Goal: Task Accomplishment & Management: Use online tool/utility

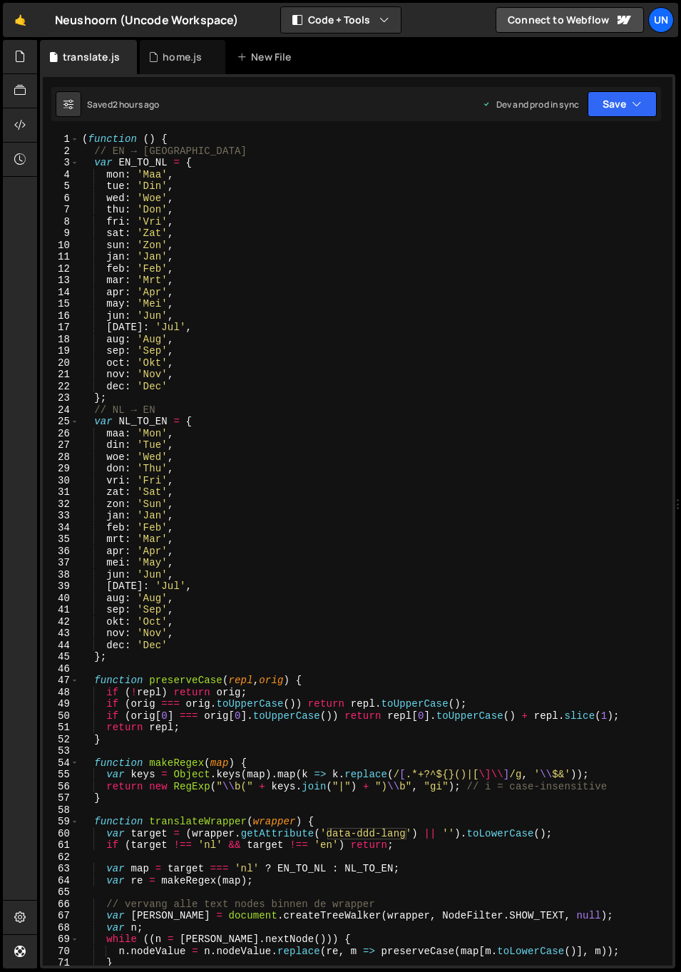
type textarea "maa: 'Mon',"
click at [337, 439] on div "( function ( ) { // EN → NL var EN_TO_NL = { mon : 'Maa' , tue : 'Din' , wed : …" at bounding box center [372, 560] width 587 height 855
click at [187, 56] on div "home.js" at bounding box center [182, 57] width 39 height 14
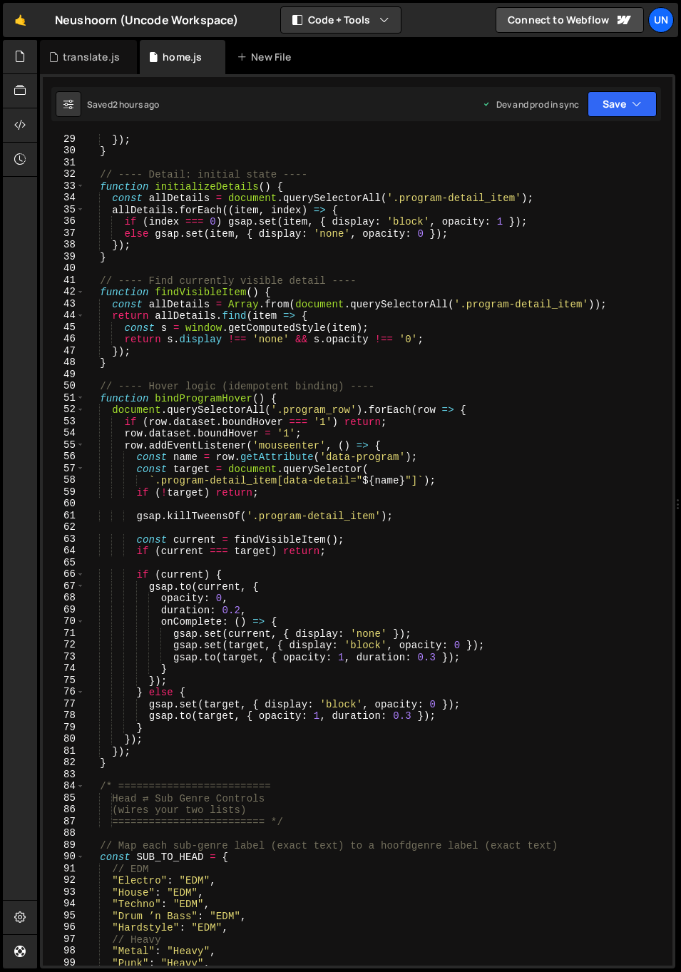
scroll to position [342, 0]
click at [305, 304] on div "}) ; } // ---- Detail: initial state ---- function initializeDetails ( ) { cons…" at bounding box center [376, 560] width 582 height 855
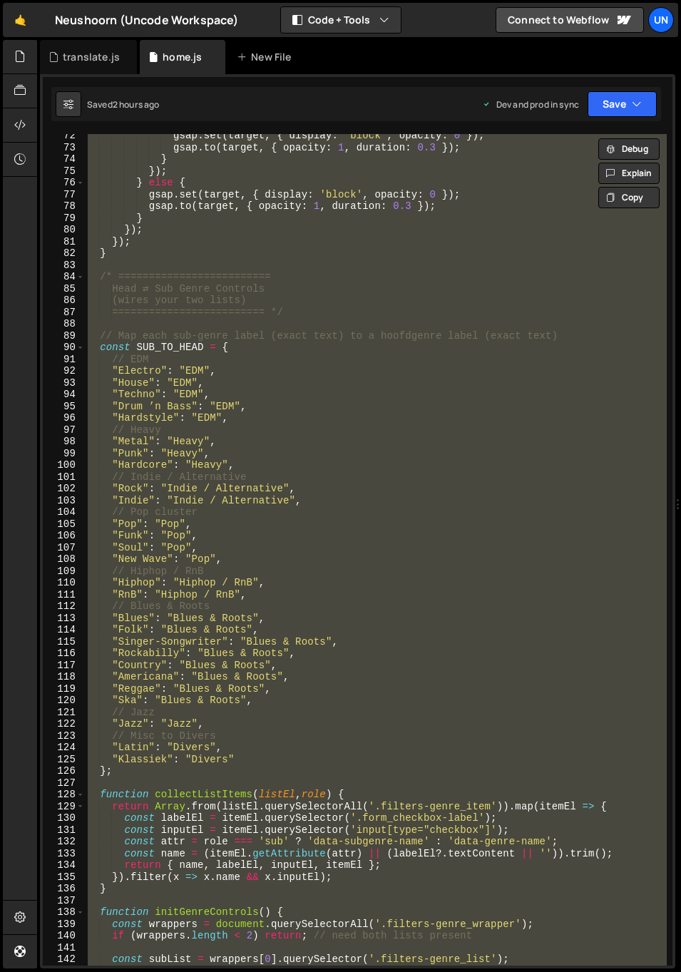
scroll to position [853, 0]
click at [286, 342] on div "gsap . set ( target , { display : 'block' , opacity : 0 }) ; gsap . to ( target…" at bounding box center [376, 549] width 582 height 831
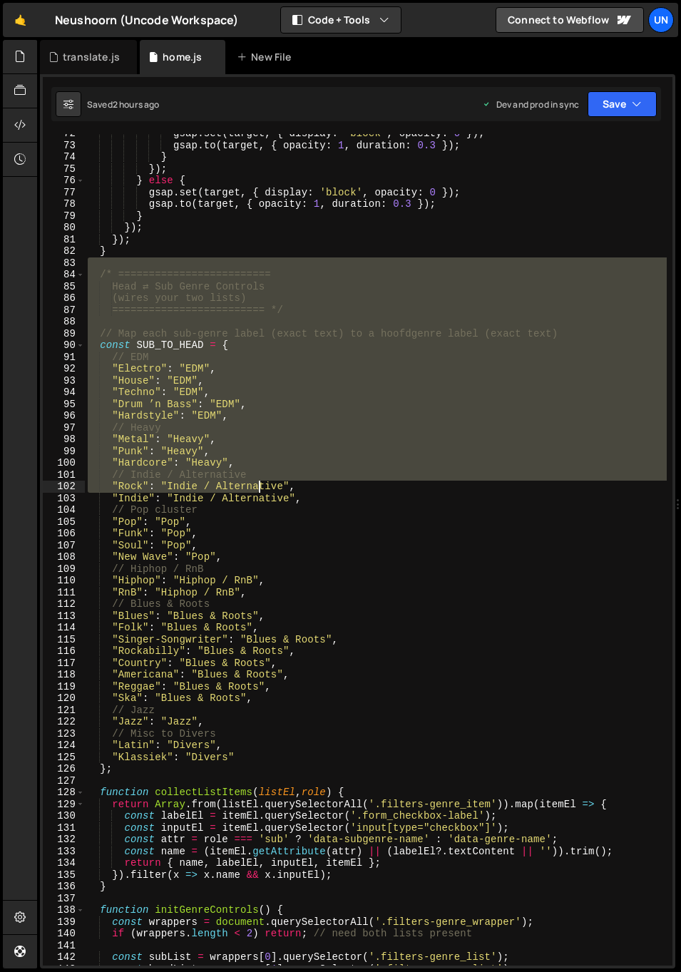
drag, startPoint x: 143, startPoint y: 264, endPoint x: 256, endPoint y: 488, distance: 251.3
click at [258, 498] on div "gsap . set ( target , { display : 'block' , opacity : 0 }) ; gsap . to ( target…" at bounding box center [376, 555] width 582 height 855
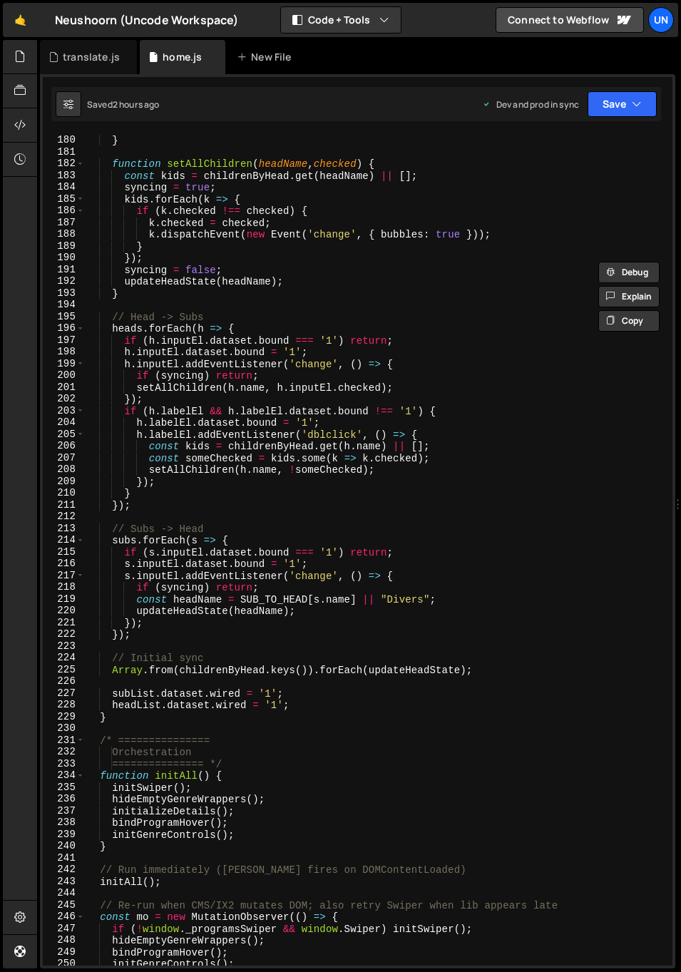
scroll to position [2375, 0]
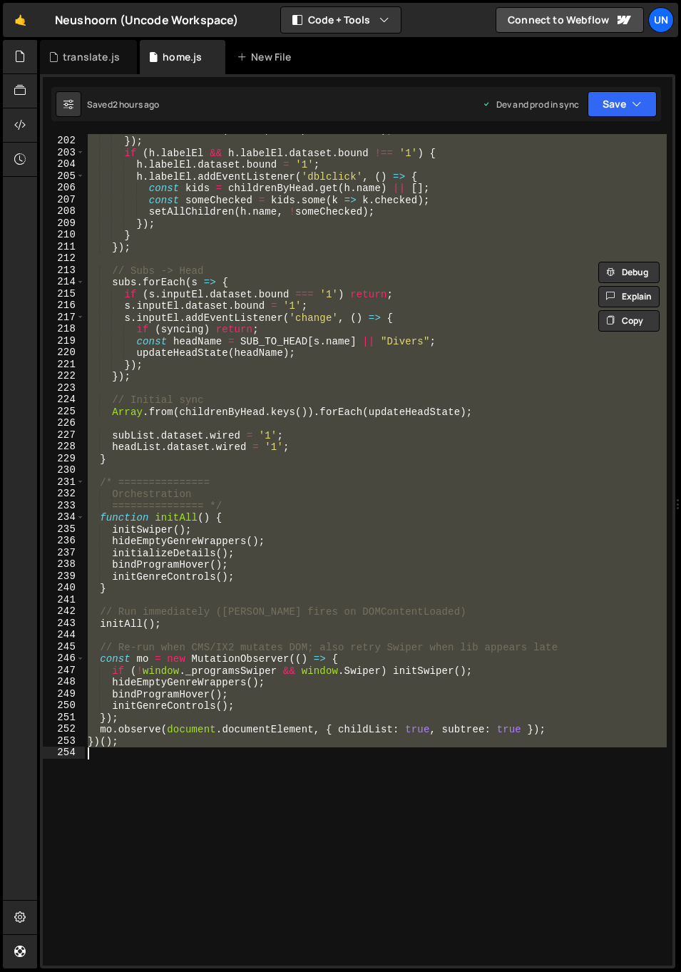
click at [153, 749] on div "setAllChildren ( h . name , [PERSON_NAME] inputEl . checked ) ; }) ; if ( h . l…" at bounding box center [376, 550] width 582 height 855
type textarea "})();"
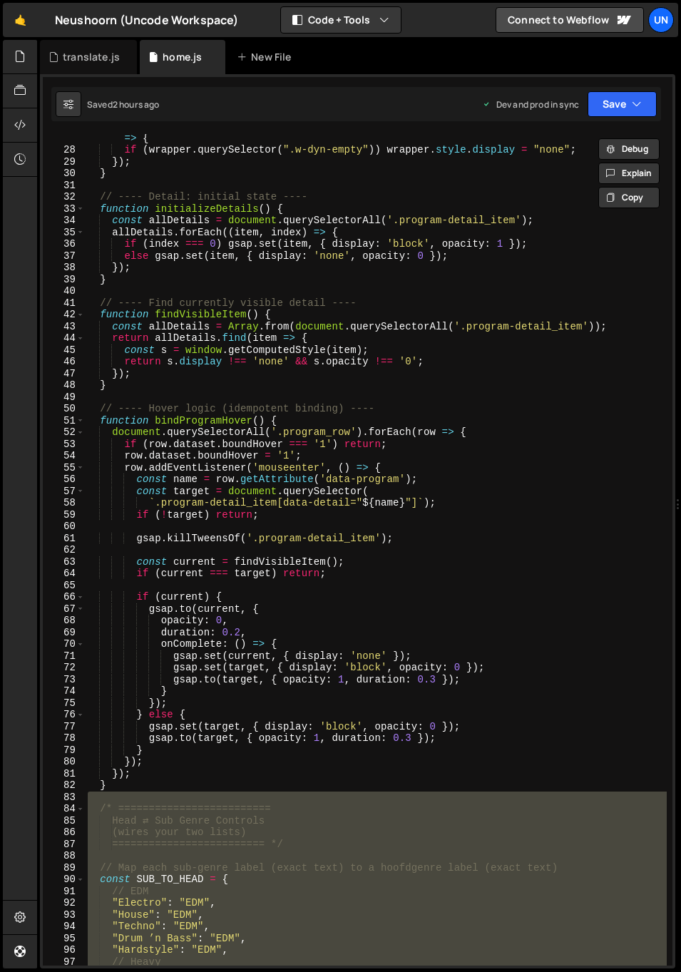
scroll to position [319, 0]
click at [216, 523] on div "document . querySelectorAll ( ".genre_list-wrapper, .filters-genre_wrapper" ) .…" at bounding box center [376, 553] width 582 height 867
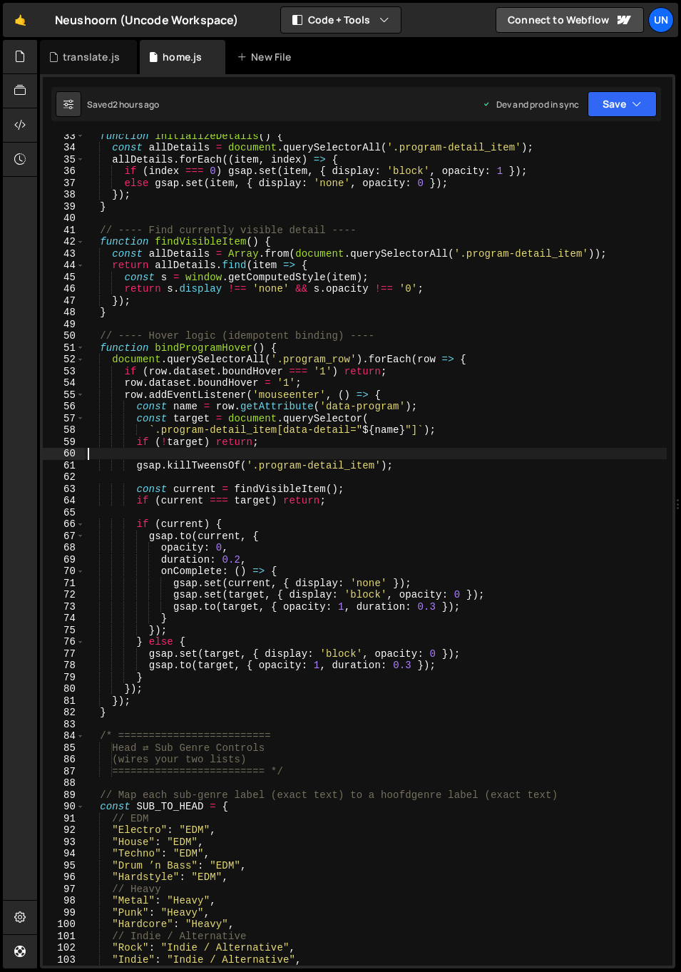
scroll to position [394, 0]
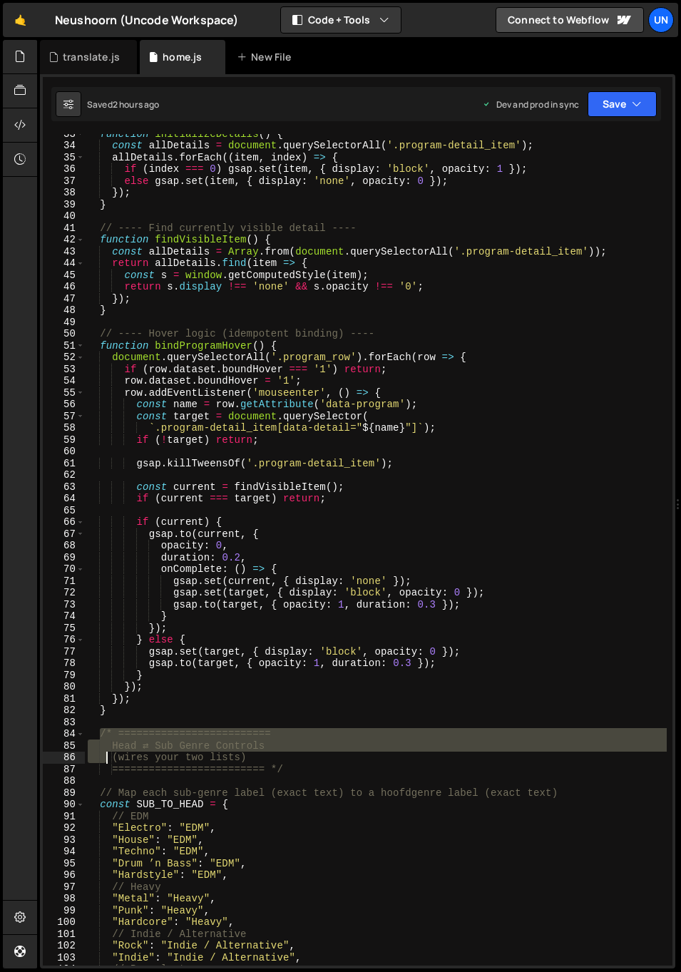
drag, startPoint x: 99, startPoint y: 735, endPoint x: 125, endPoint y: 808, distance: 77.1
click at [123, 811] on div "function initializeDetails ( ) { const allDetails = document . querySelectorAll…" at bounding box center [376, 555] width 582 height 855
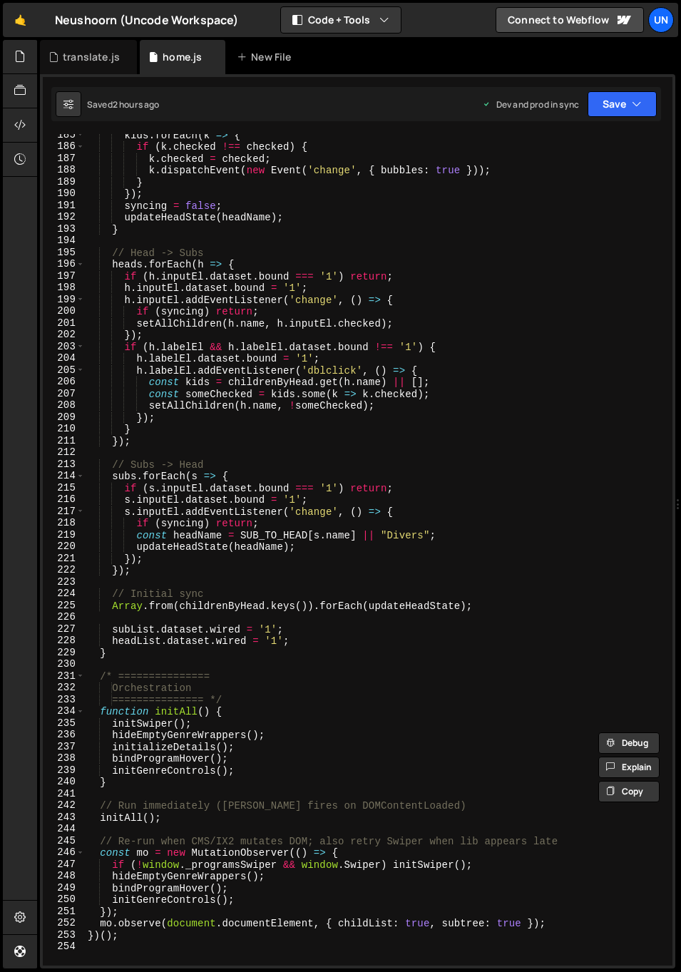
scroll to position [2214, 0]
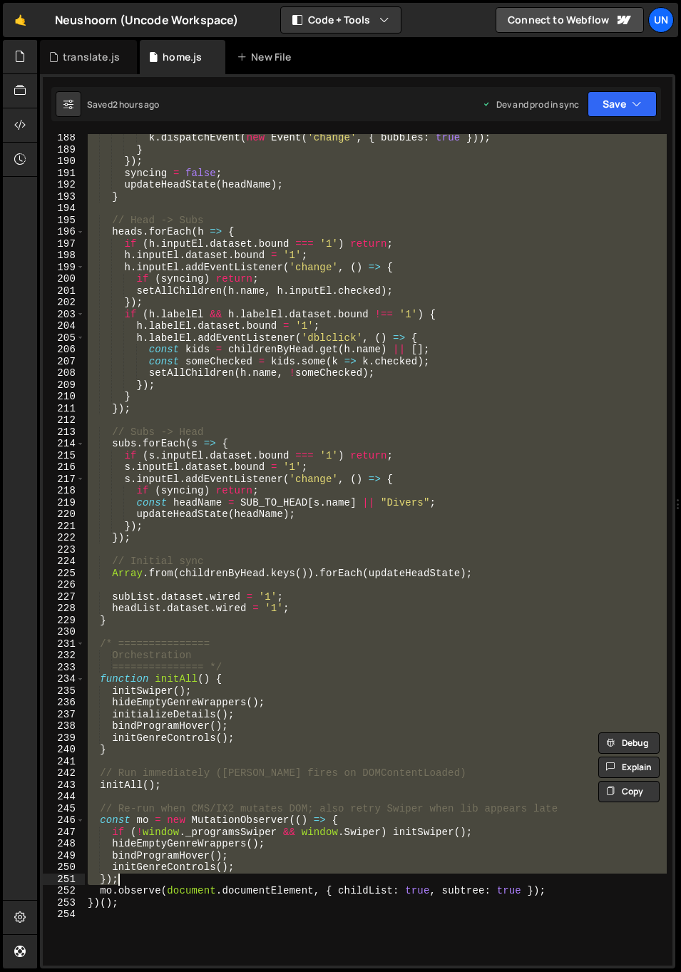
click at [156, 878] on div "k . dispatchEvent ( new Event ( 'change' , { bubbles : true })) ; } }) ; syncin…" at bounding box center [376, 559] width 582 height 855
click at [132, 751] on div "k . dispatchEvent ( new Event ( 'change' , { bubbles : true })) ; } }) ; syncin…" at bounding box center [376, 549] width 582 height 831
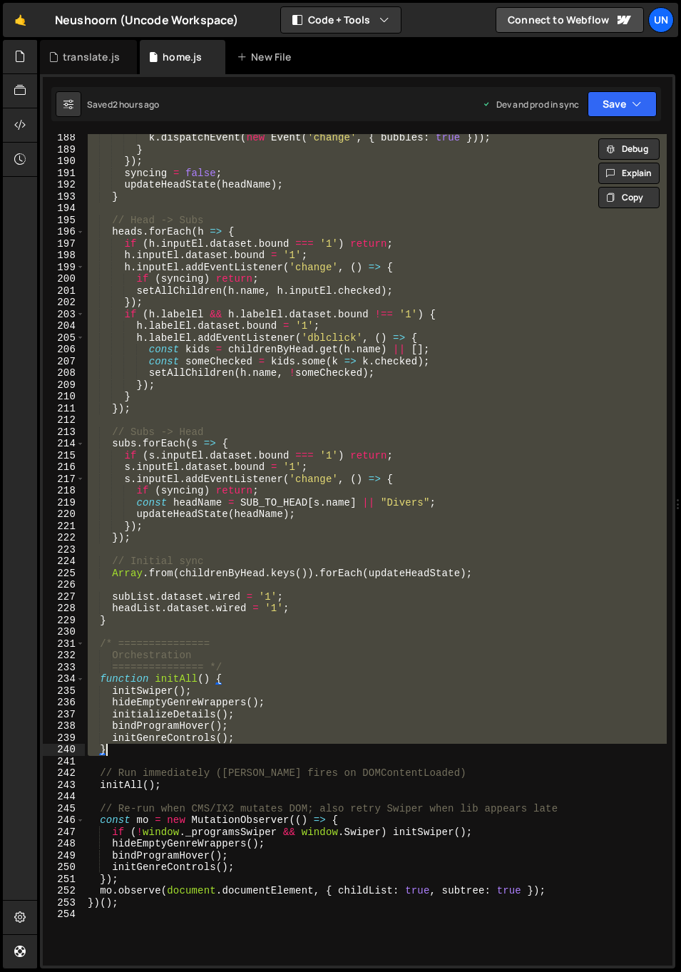
click at [115, 622] on div "k . dispatchEvent ( new Event ( 'change' , { bubbles : true })) ; } }) ; syncin…" at bounding box center [376, 549] width 582 height 831
type textarea "headList.dataset.wired = '1'; }"
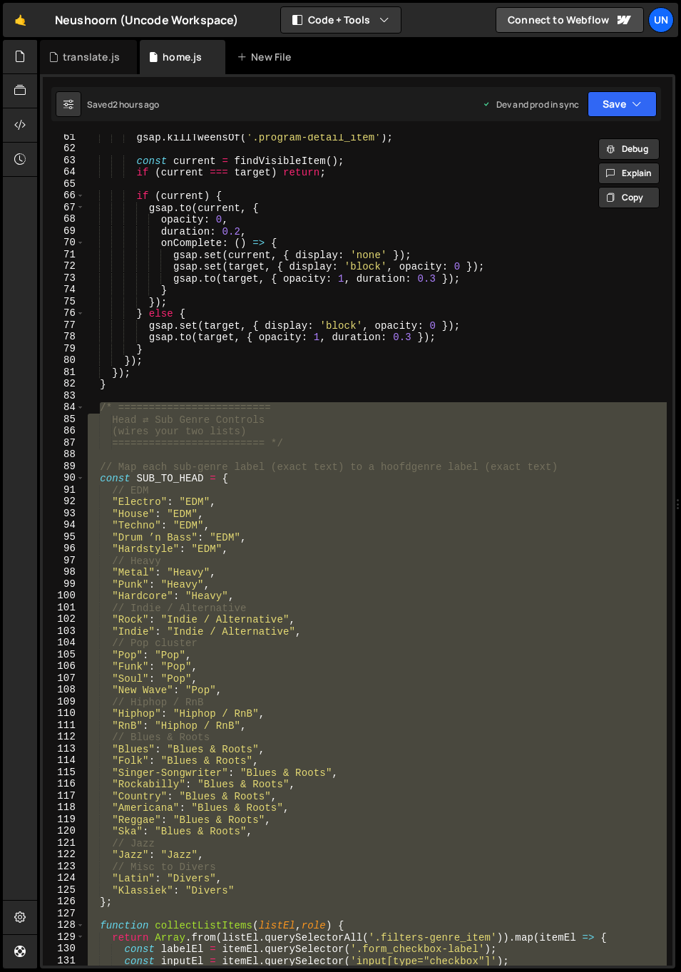
scroll to position [644, 0]
click at [219, 536] on div "gsap . killTweensOf ( '.program-detail_item' ) ; const current = findVisibleIte…" at bounding box center [376, 558] width 582 height 855
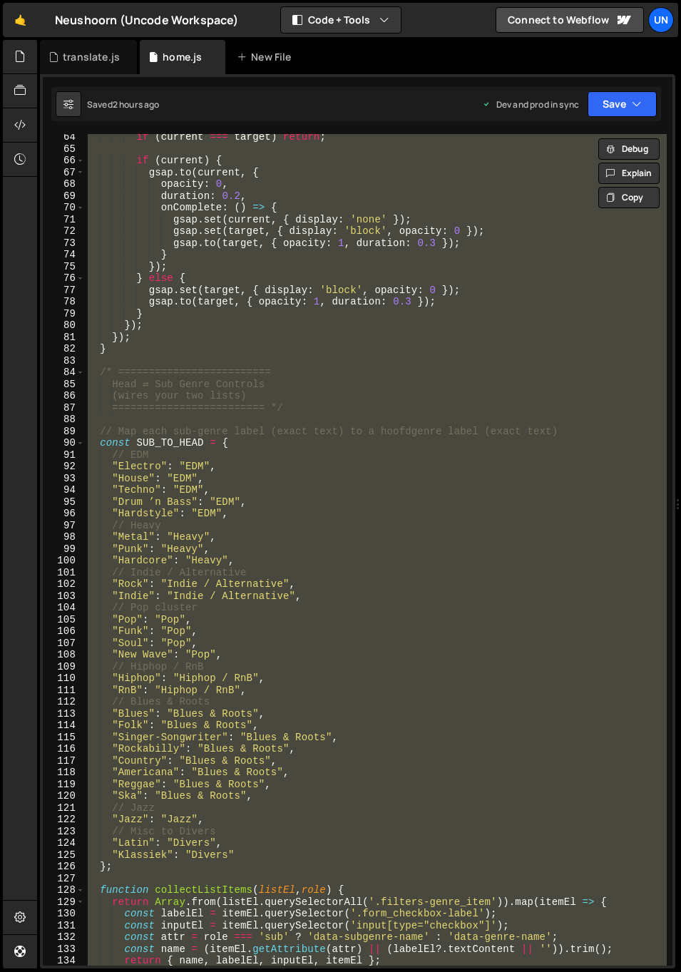
scroll to position [851, 0]
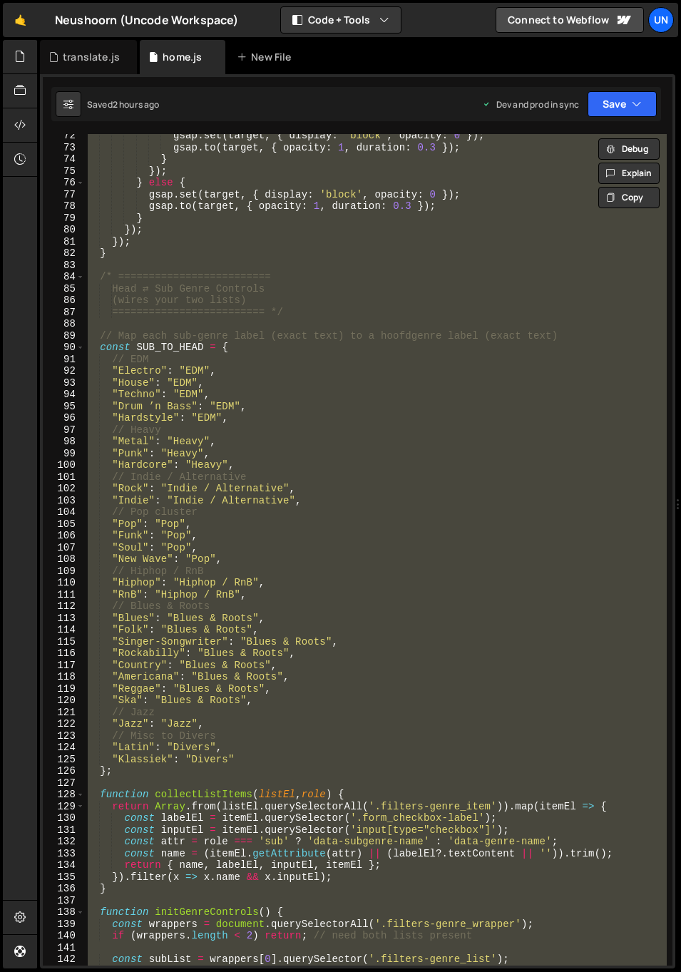
click at [194, 345] on div "gsap . set ( target , { display : 'block' , opacity : 0 }) ; gsap . to ( target…" at bounding box center [376, 549] width 582 height 831
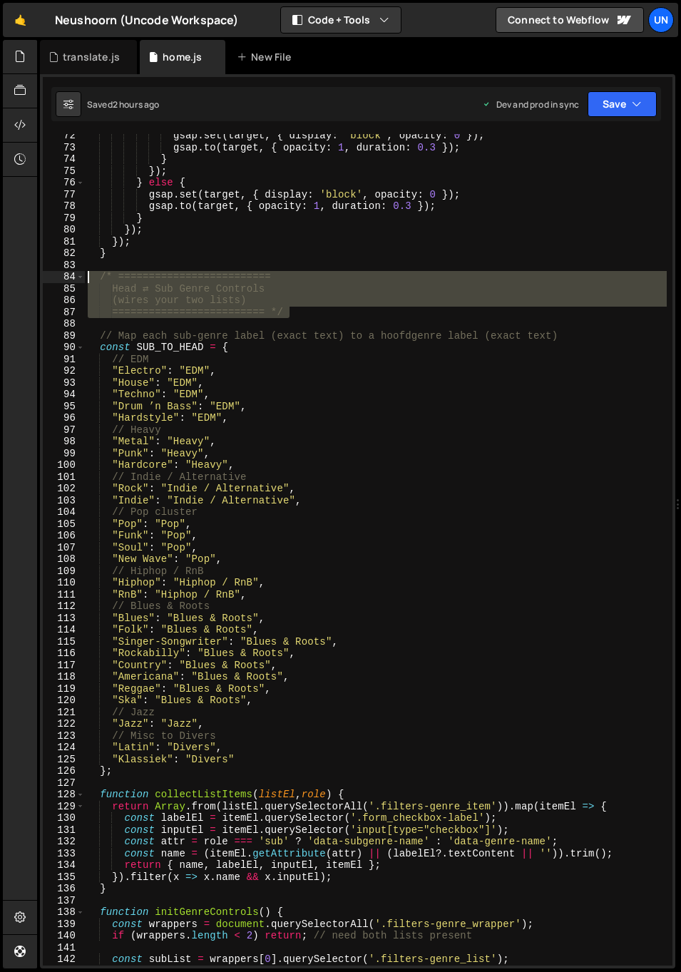
drag, startPoint x: 304, startPoint y: 307, endPoint x: 91, endPoint y: 287, distance: 213.3
click at [72, 274] on div "const SUB_TO_HEAD = { 72 73 74 75 76 77 78 79 80 81 82 83 84 85 86 87 88 89 90 …" at bounding box center [358, 549] width 630 height 831
click at [337, 416] on div "gsap . set ( target , { display : 'block' , opacity : 0 }) ; gsap . to ( target…" at bounding box center [376, 557] width 582 height 855
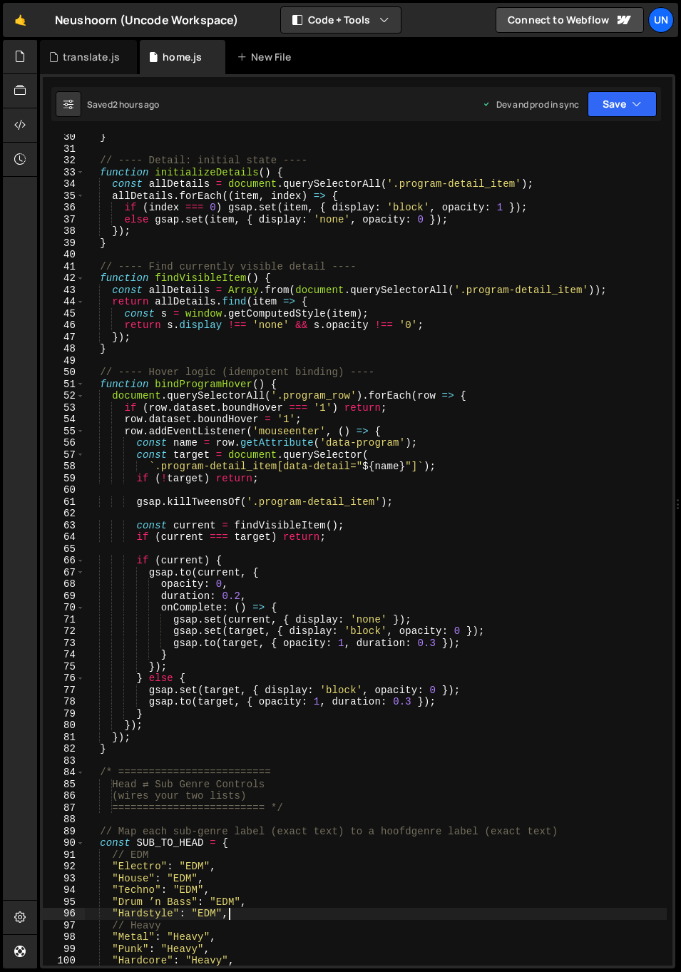
scroll to position [0, 0]
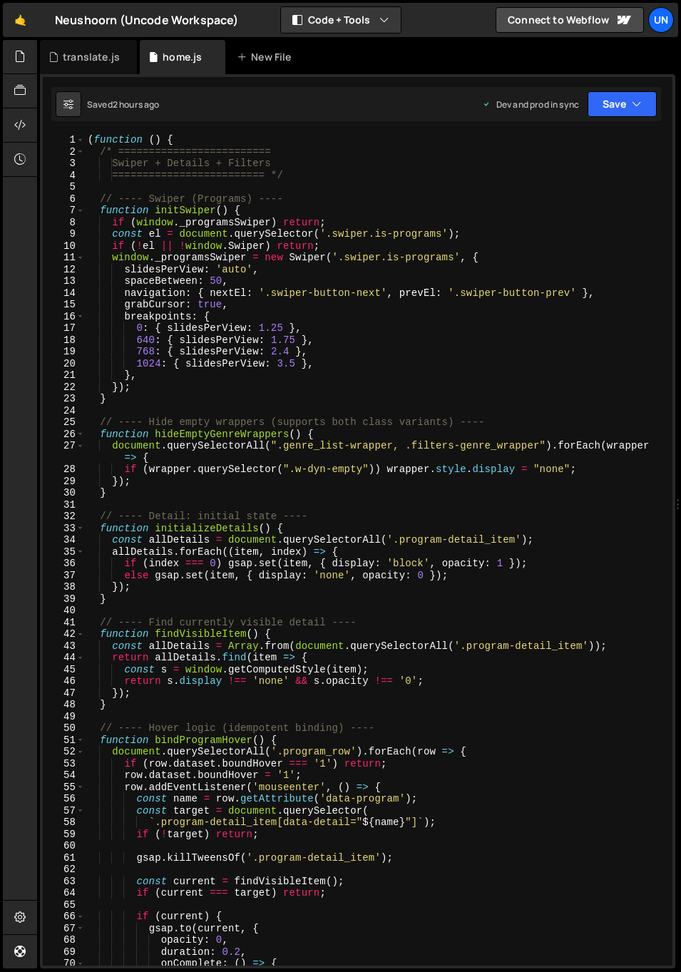
type textarea "})();"
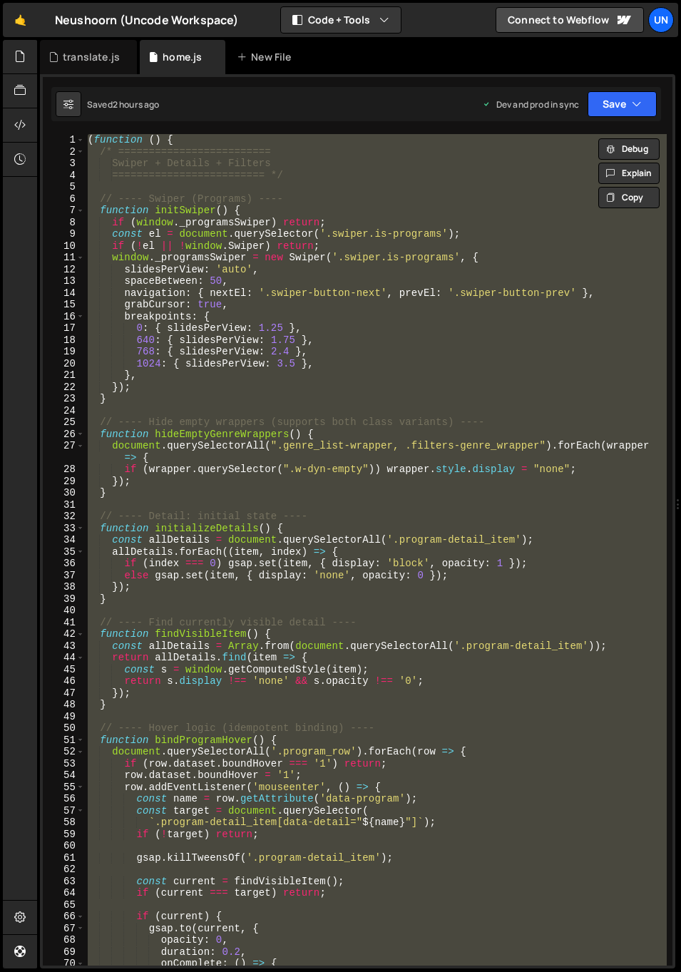
paste textarea
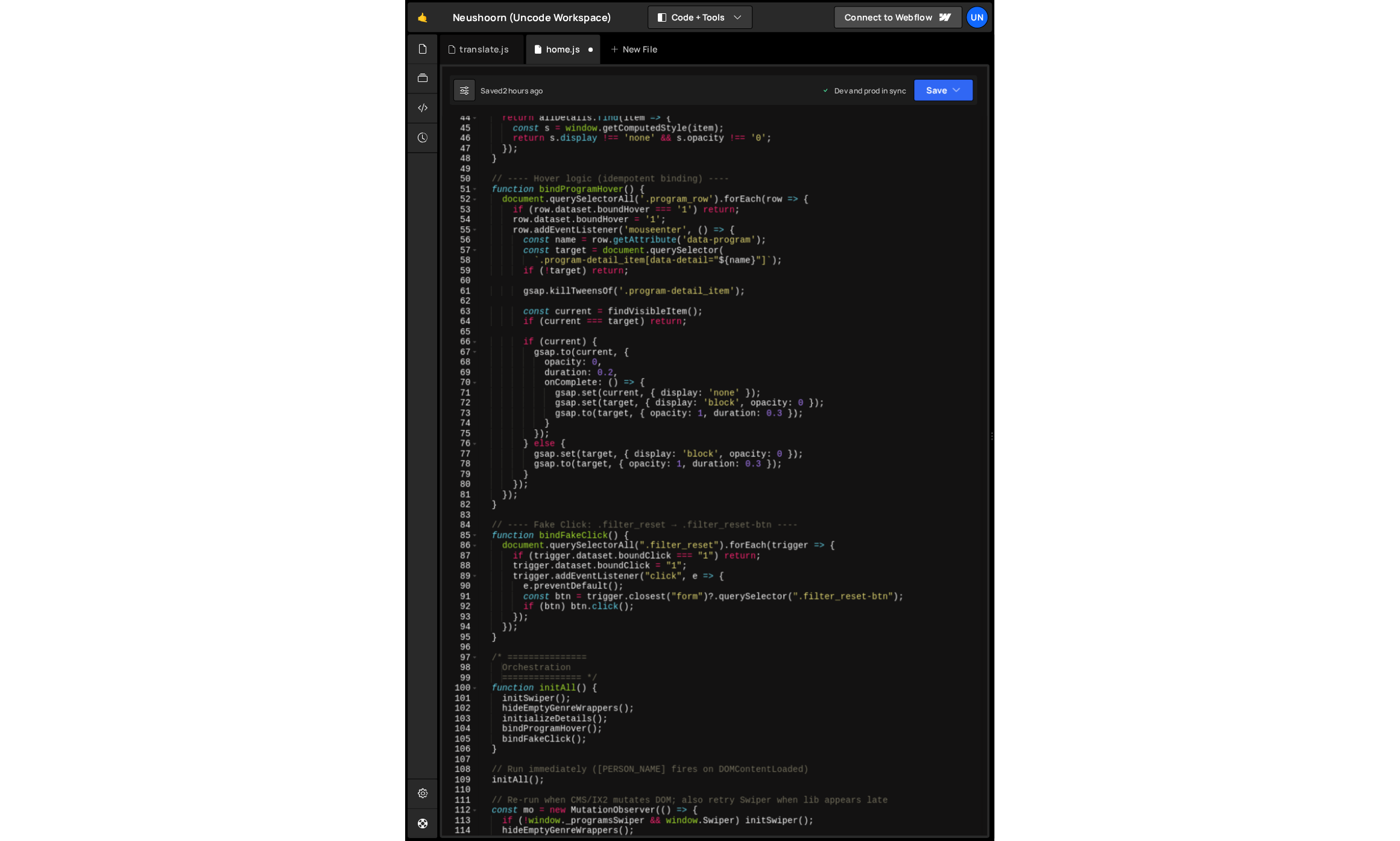
scroll to position [847, 0]
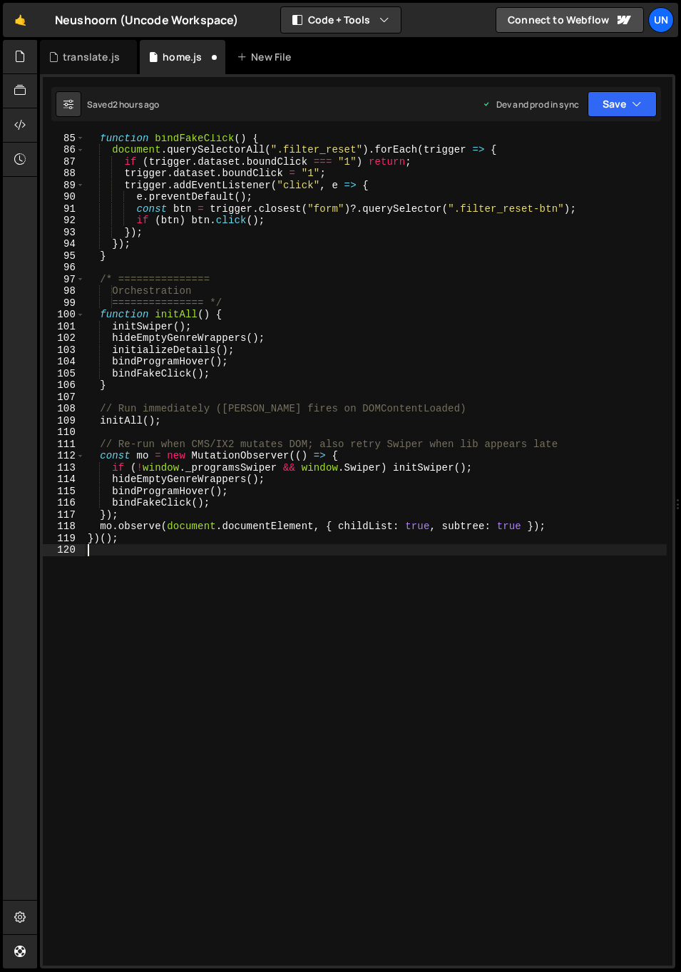
click at [353, 342] on div "function bindFakeClick ( ) { document . querySelectorAll ( ".filter_reset" ) . …" at bounding box center [376, 559] width 582 height 855
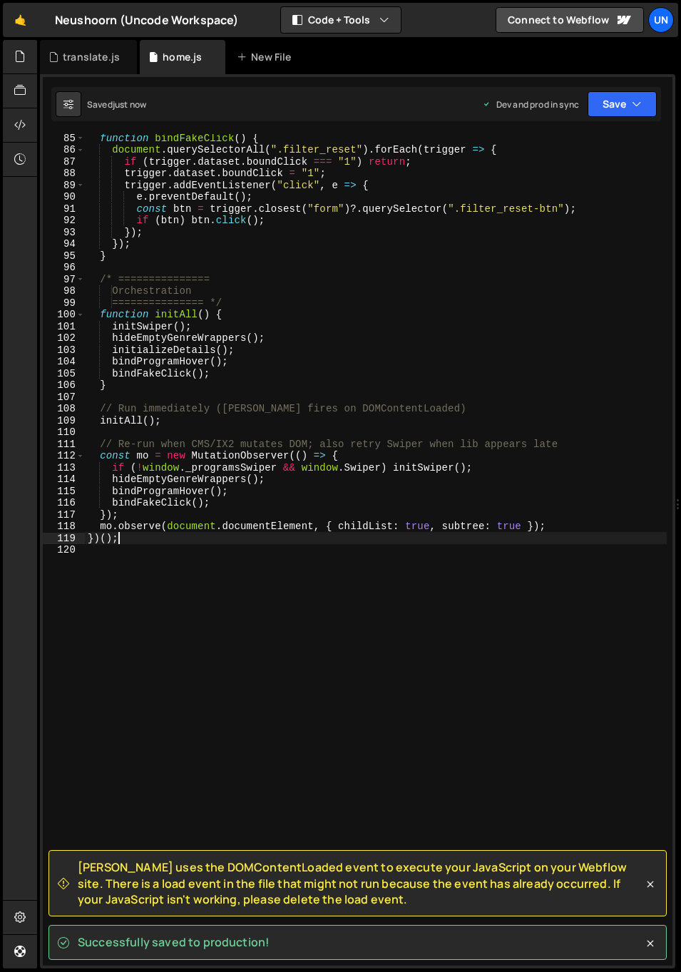
click at [297, 540] on div "function bindFakeClick ( ) { document . querySelectorAll ( ".filter_reset" ) . …" at bounding box center [376, 559] width 582 height 855
type textarea "})();"
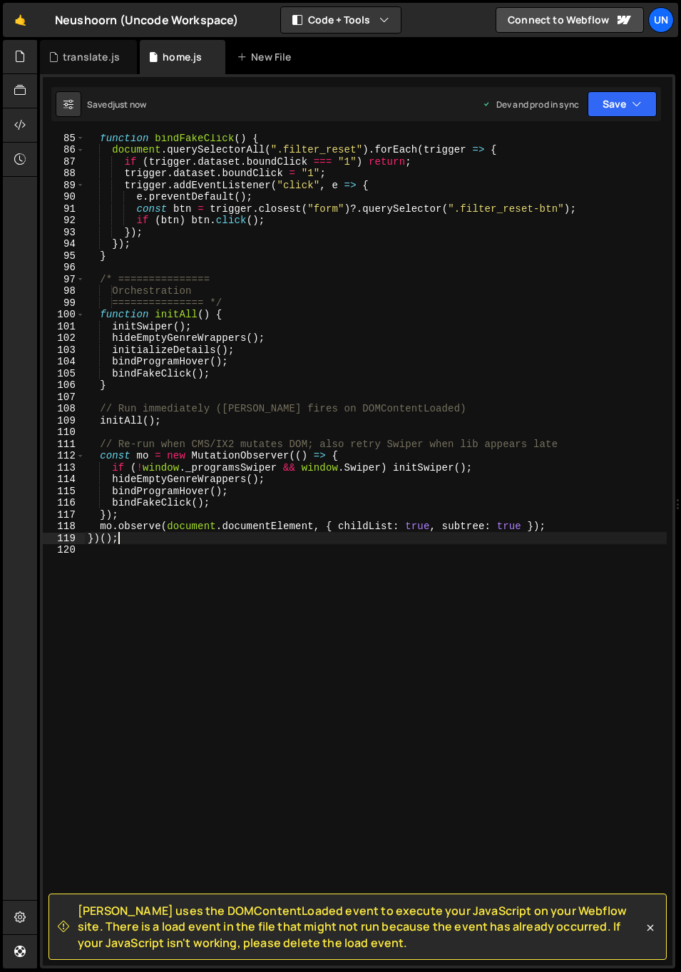
click at [298, 928] on span "[PERSON_NAME] uses the DOMContentLoaded event to execute your JavaScript on you…" at bounding box center [360, 927] width 565 height 48
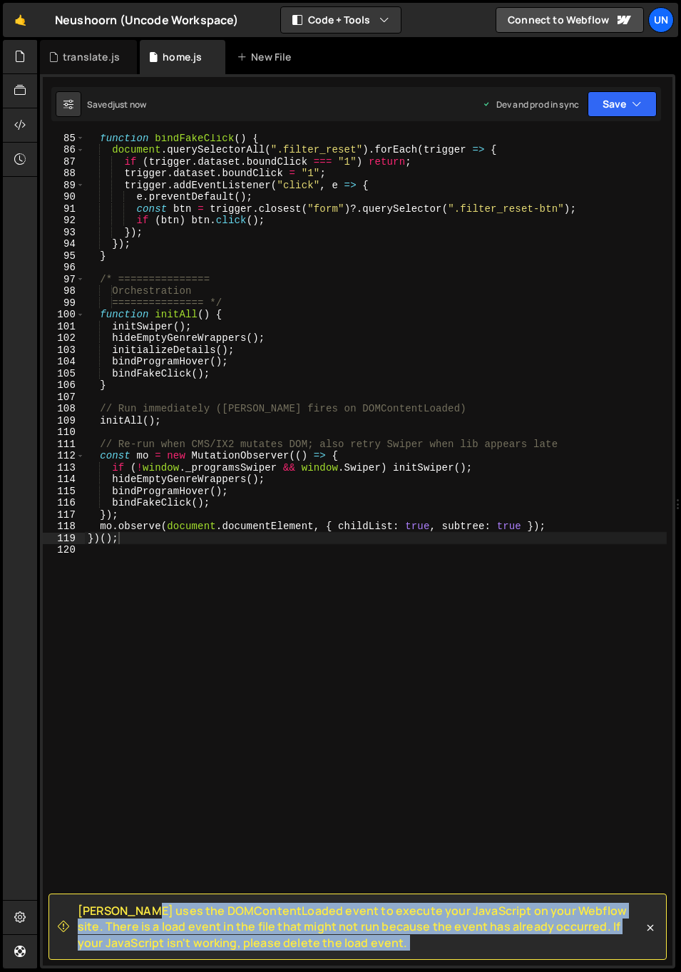
click at [298, 928] on span "[PERSON_NAME] uses the DOMContentLoaded event to execute your JavaScript on you…" at bounding box center [360, 927] width 565 height 48
copy div "[PERSON_NAME] uses the DOMContentLoaded event to execute your JavaScript on you…"
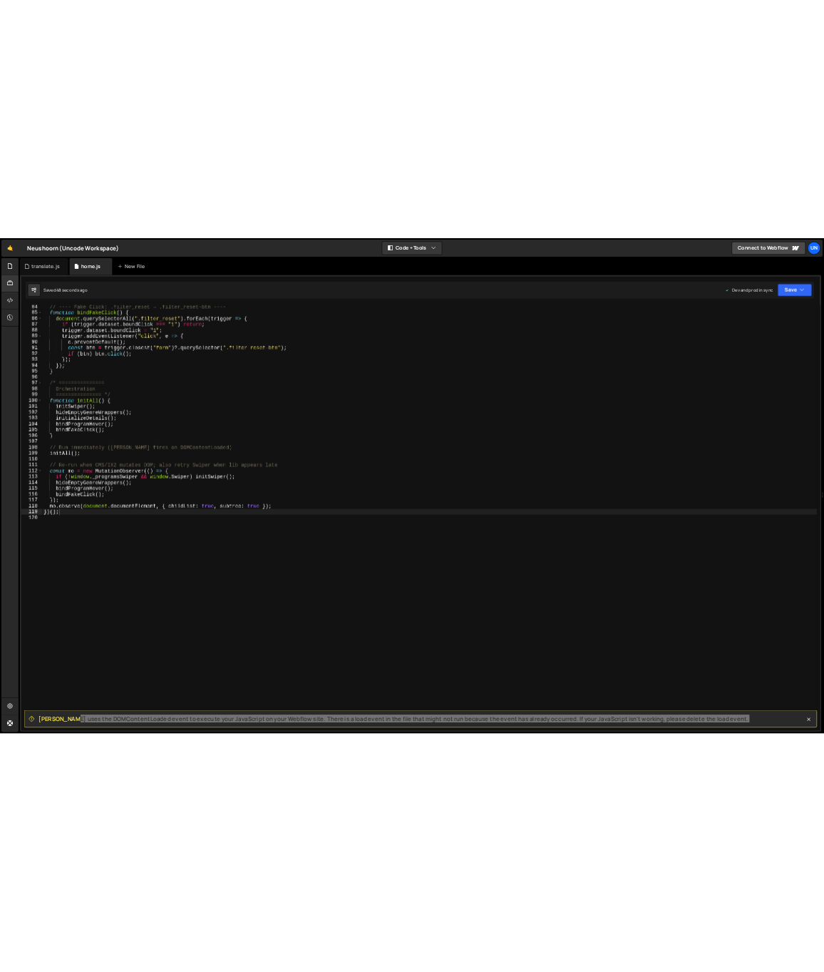
scroll to position [979, 0]
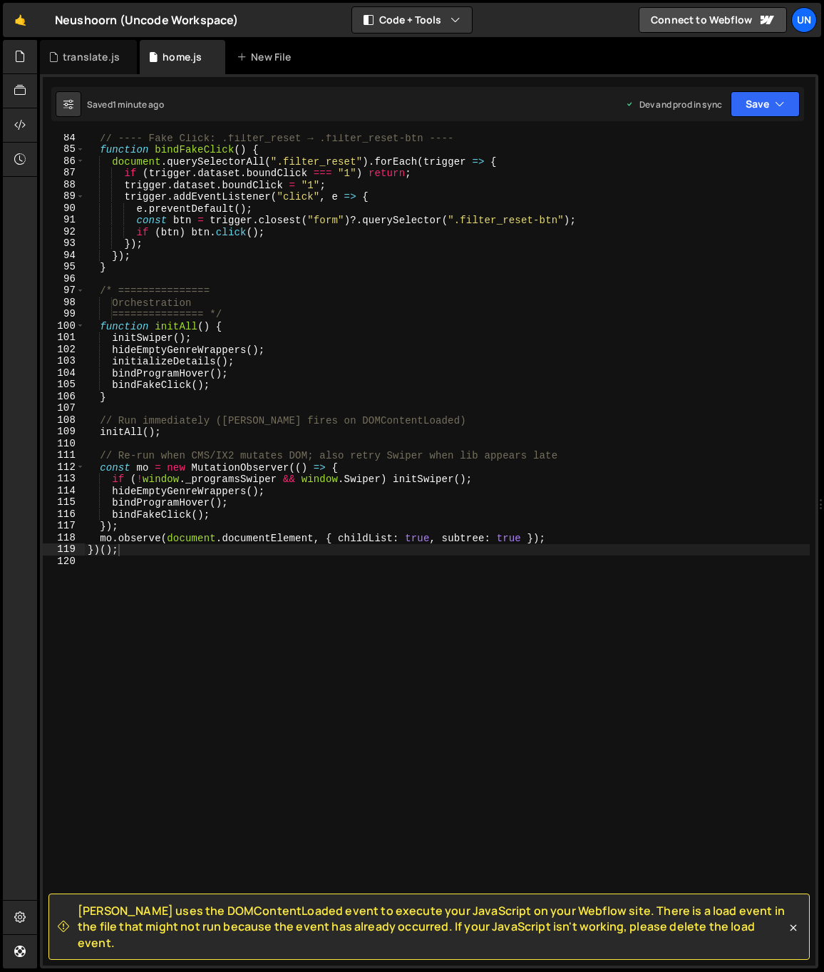
click at [328, 814] on div "// ---- Fake Click: .filter_reset → .filter_reset-btn ---- function bindFakeCli…" at bounding box center [447, 559] width 725 height 855
click at [491, 577] on div "// ---- Fake Click: .filter_reset → .filter_reset-btn ---- function bindFakeCli…" at bounding box center [447, 559] width 725 height 855
type textarea "})();"
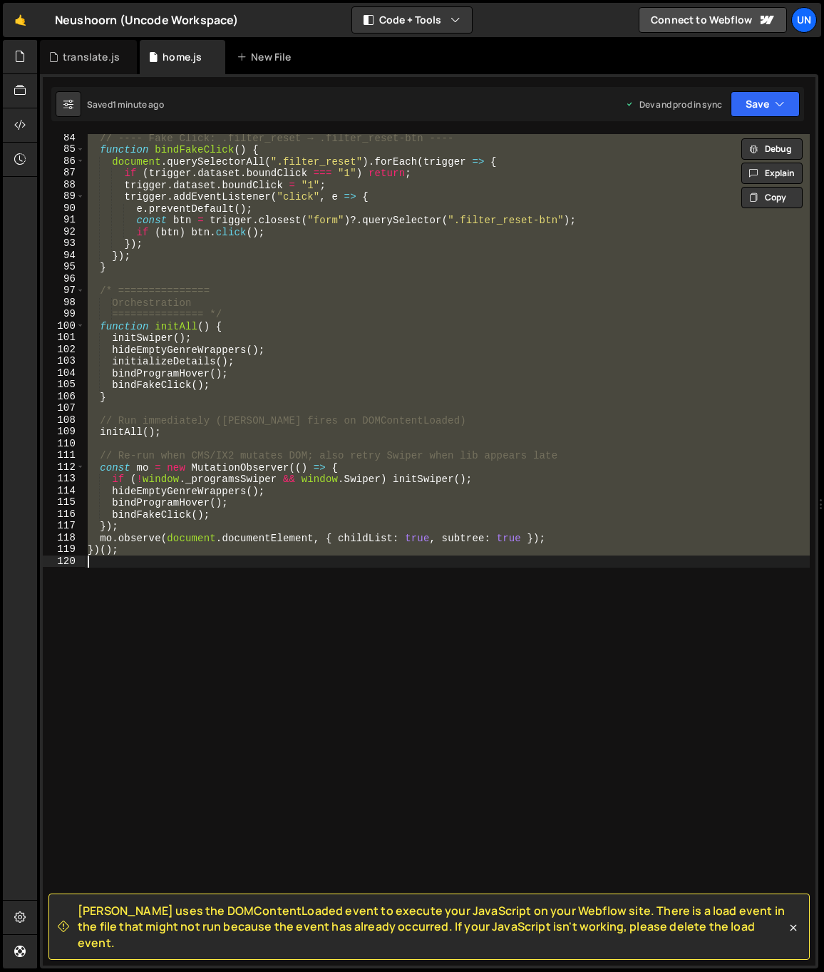
paste textarea
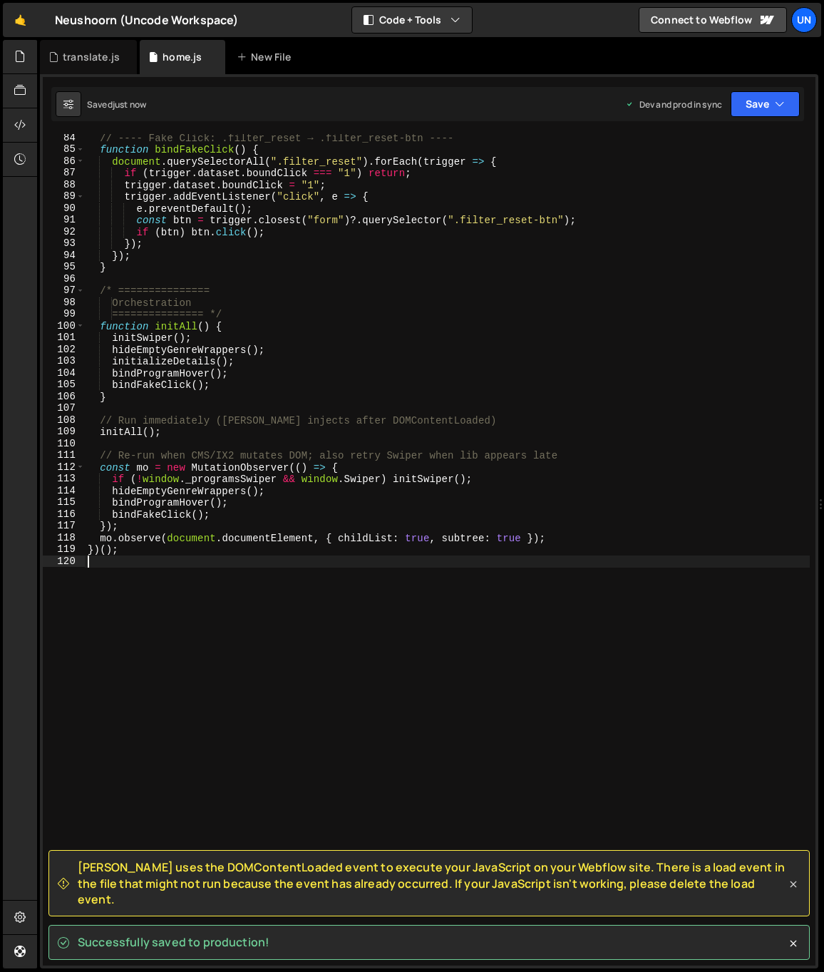
click at [680, 891] on icon at bounding box center [793, 884] width 14 height 14
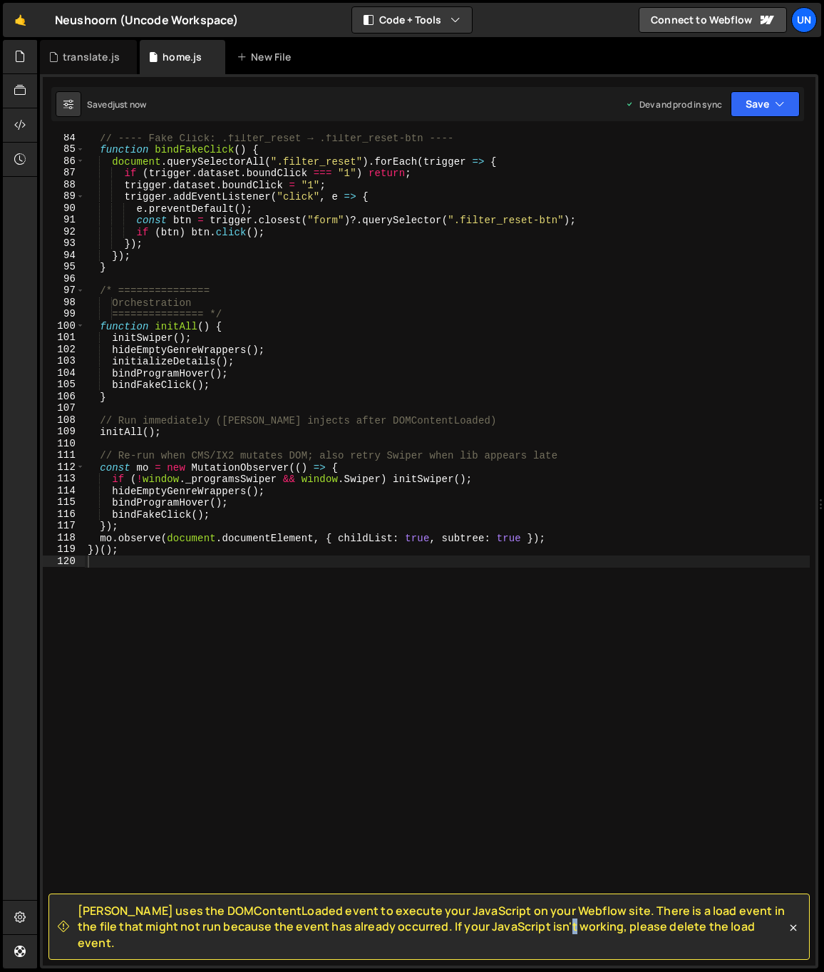
click at [481, 944] on span "[PERSON_NAME] uses the DOMContentLoaded event to execute your JavaScript on you…" at bounding box center [432, 927] width 709 height 48
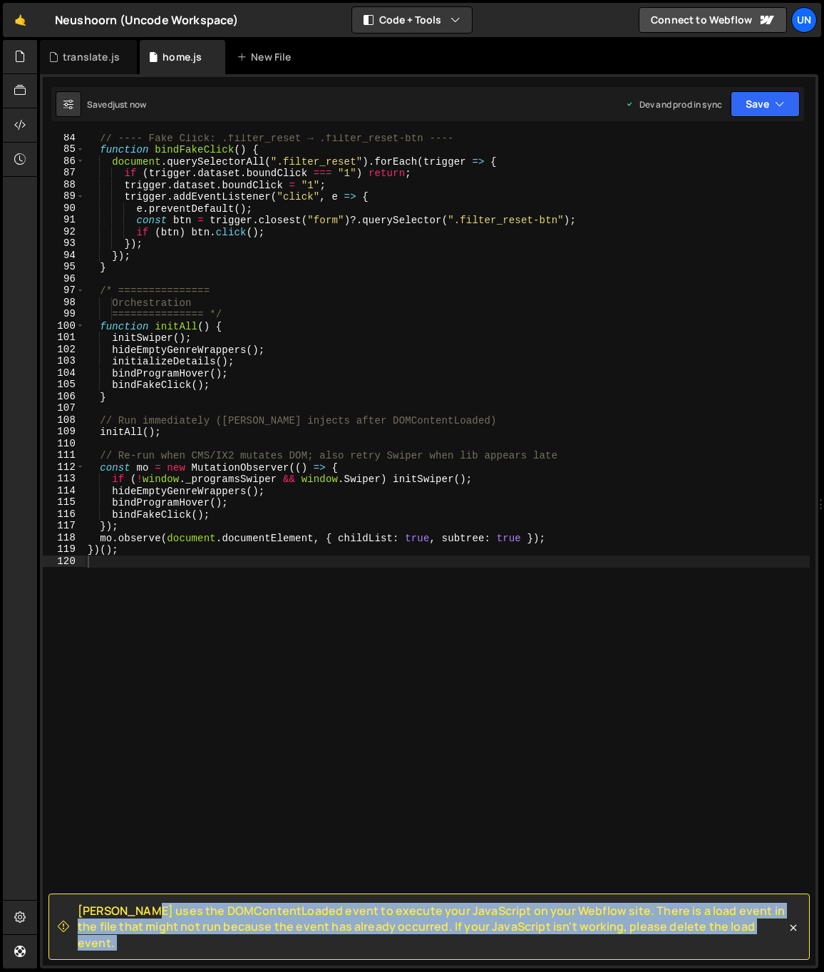
click at [481, 944] on span "[PERSON_NAME] uses the DOMContentLoaded event to execute your JavaScript on you…" at bounding box center [432, 927] width 709 height 48
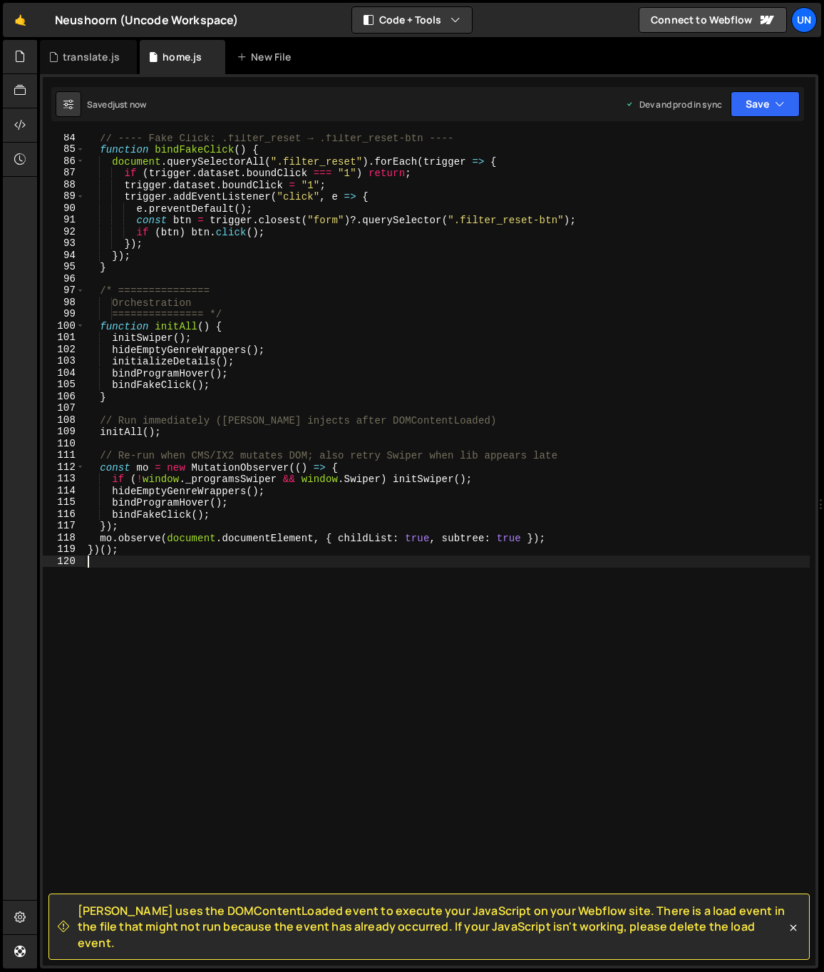
click at [157, 616] on div "// ---- Fake Click: .filter_reset → .filter_reset-btn ---- function bindFakeCli…" at bounding box center [447, 559] width 725 height 855
click at [214, 433] on div "// ---- Fake Click: .filter_reset → .filter_reset-btn ---- function bindFakeCli…" at bounding box center [447, 559] width 725 height 855
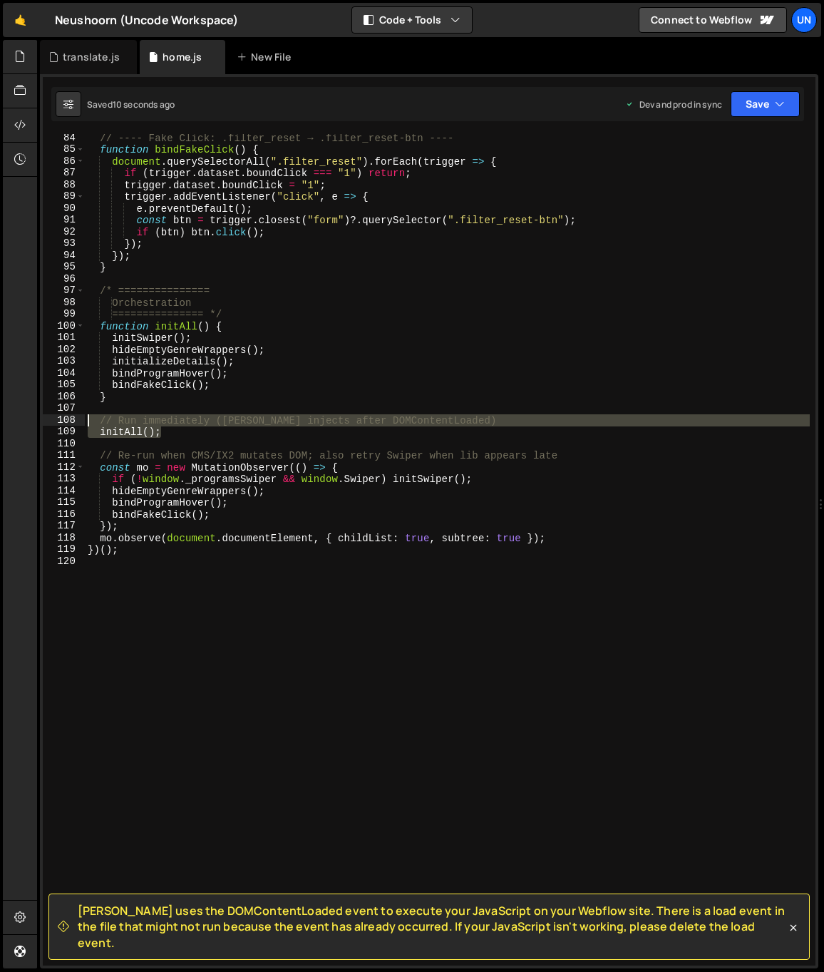
drag, startPoint x: 135, startPoint y: 417, endPoint x: 26, endPoint y: 416, distance: 109.1
click at [26, 416] on div "Hold on a sec... Are you certain you wish to leave this page? Any changes you'v…" at bounding box center [412, 486] width 824 height 972
type textarea "// Run immediately ([PERSON_NAME] injects after DOMContentLoaded) initAll();"
click at [381, 941] on span "[PERSON_NAME] uses the DOMContentLoaded event to execute your JavaScript on you…" at bounding box center [432, 927] width 709 height 48
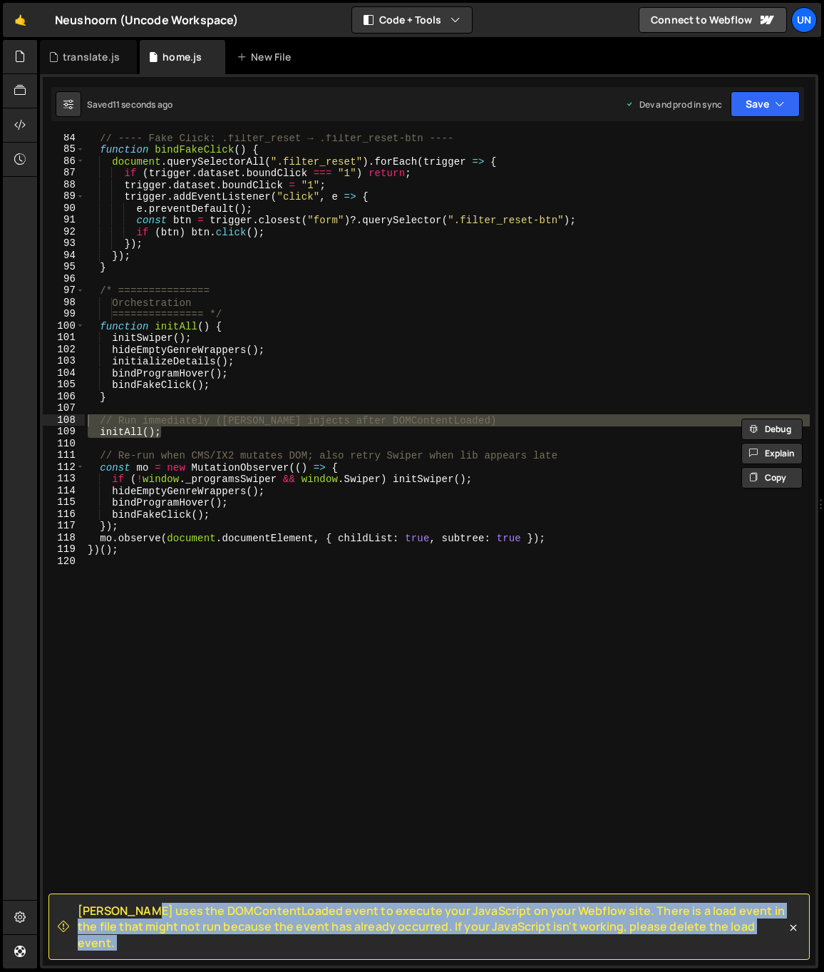
click at [381, 941] on span "[PERSON_NAME] uses the DOMContentLoaded event to execute your JavaScript on you…" at bounding box center [432, 927] width 709 height 48
copy div "[PERSON_NAME] uses the DOMContentLoaded event to execute your JavaScript on you…"
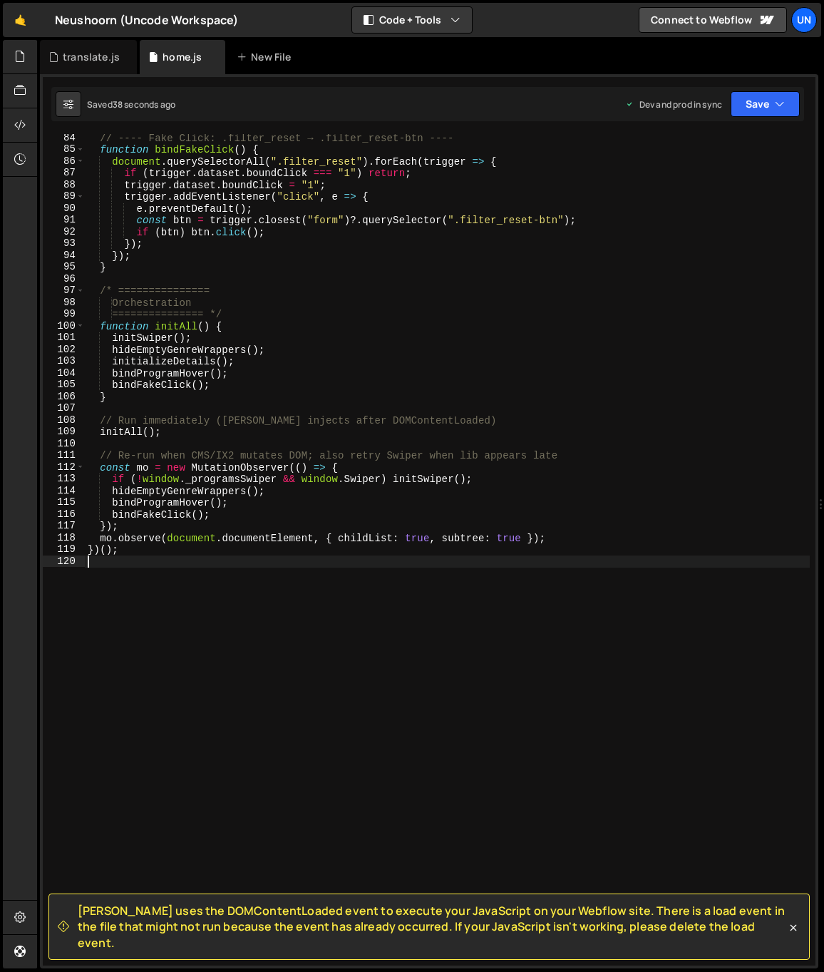
drag, startPoint x: 361, startPoint y: 673, endPoint x: 419, endPoint y: 631, distance: 71.4
click at [361, 673] on div "// ---- Fake Click: .filter_reset → .filter_reset-btn ---- function bindFakeCli…" at bounding box center [447, 559] width 725 height 855
